Goal: Task Accomplishment & Management: Manage account settings

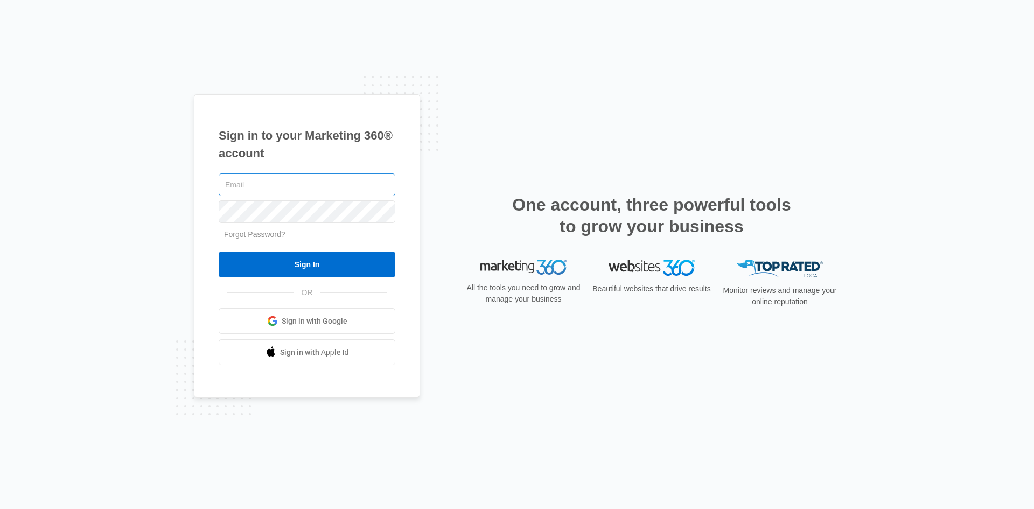
click at [251, 185] on input "text" at bounding box center [307, 184] width 177 height 23
type input "[EMAIL_ADDRESS][DOMAIN_NAME]"
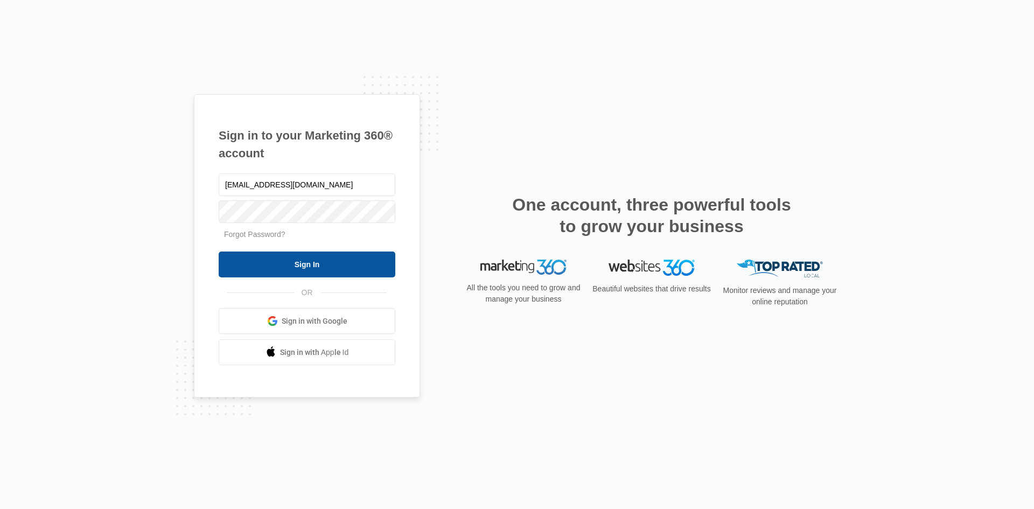
click at [296, 260] on input "Sign In" at bounding box center [307, 265] width 177 height 26
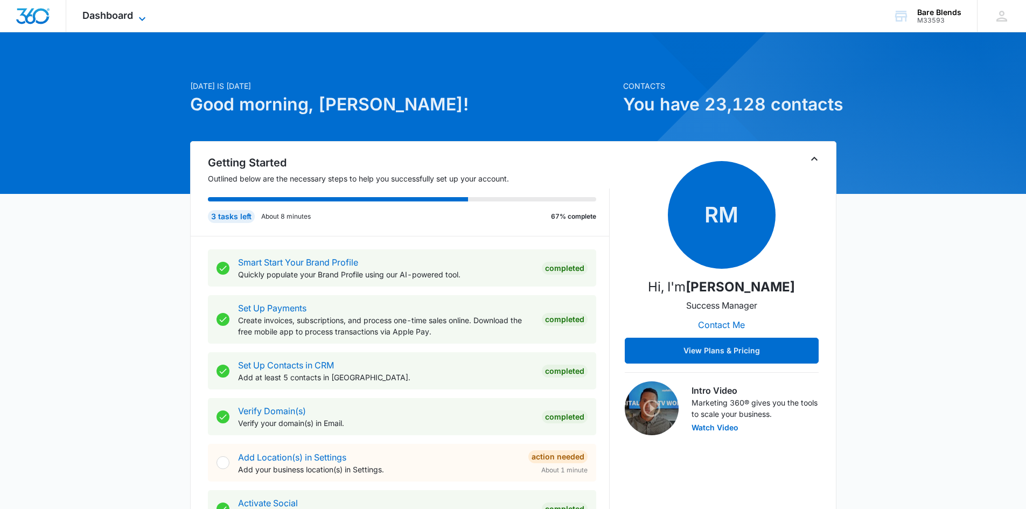
click at [129, 19] on span "Dashboard" at bounding box center [107, 15] width 51 height 11
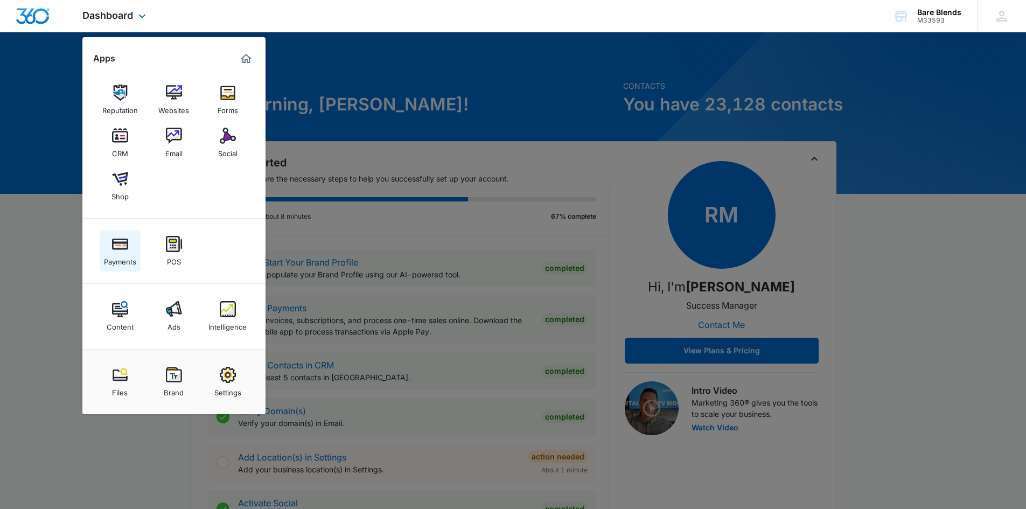
click at [118, 259] on div "Payments" at bounding box center [120, 259] width 32 height 14
